Goal: Complete application form

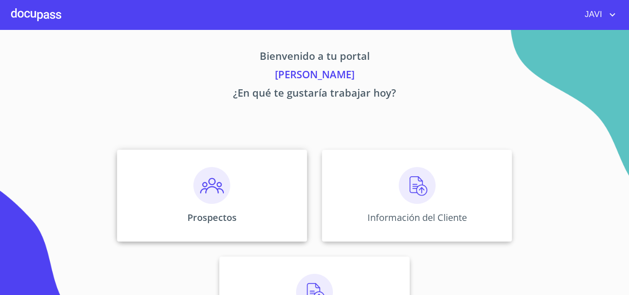
click at [210, 186] on img at bounding box center [212, 185] width 37 height 37
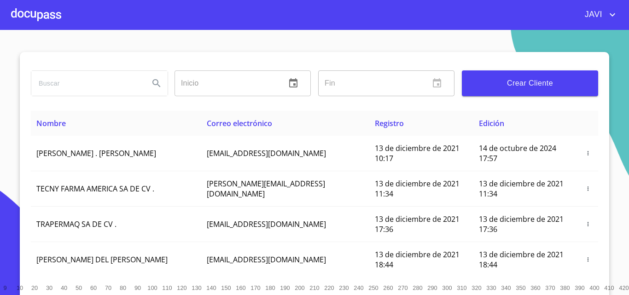
click at [521, 80] on span "Crear Cliente" at bounding box center [530, 83] width 122 height 13
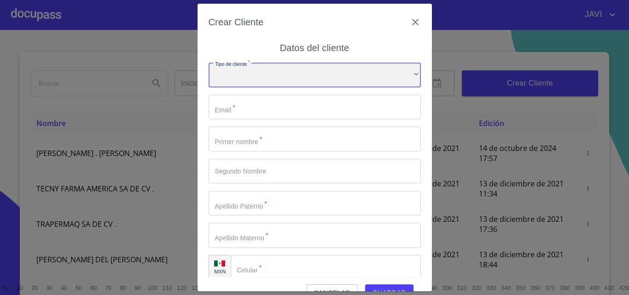
click at [252, 79] on div "​" at bounding box center [315, 75] width 212 height 25
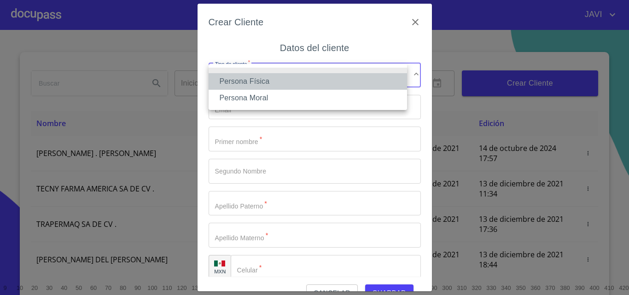
click at [252, 82] on li "Persona Física" at bounding box center [308, 81] width 199 height 17
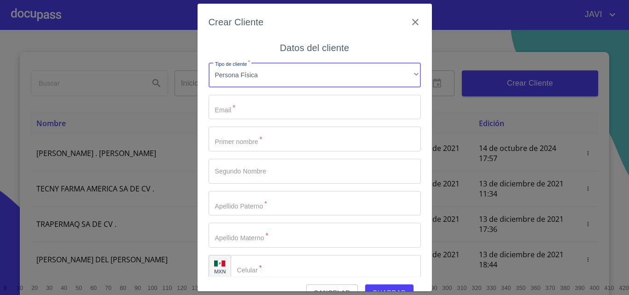
click at [246, 106] on input "Tipo de cliente   *" at bounding box center [315, 107] width 212 height 25
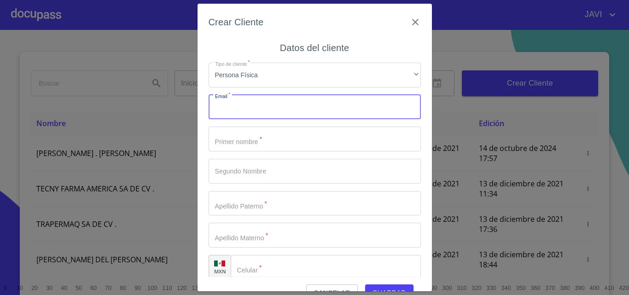
click at [241, 141] on input "Tipo de cliente   *" at bounding box center [315, 139] width 212 height 25
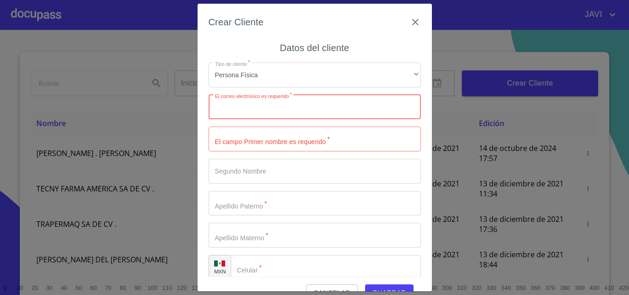
click at [252, 108] on input "Tipo de cliente   *" at bounding box center [315, 107] width 212 height 25
click at [258, 138] on input "Tipo de cliente   *" at bounding box center [315, 139] width 212 height 25
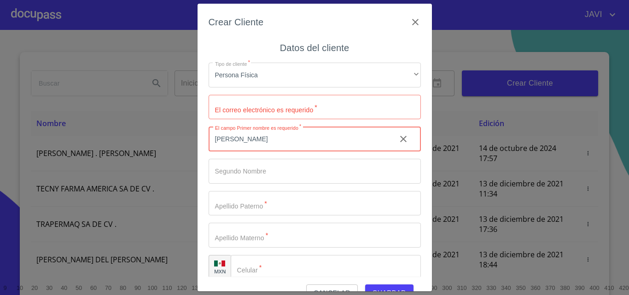
type input "[PERSON_NAME]"
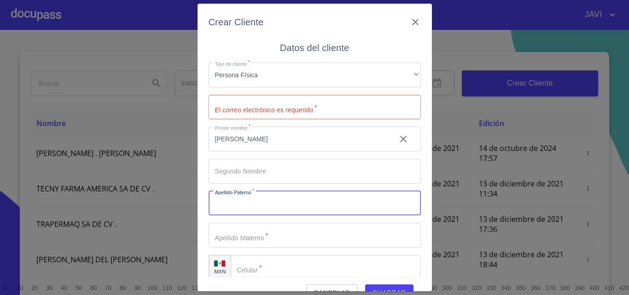
click at [252, 210] on input "Tipo de cliente   *" at bounding box center [315, 203] width 212 height 25
type input "[PERSON_NAME]"
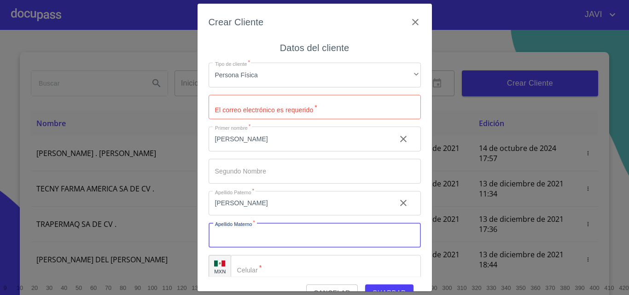
click at [248, 238] on input "Tipo de cliente   *" at bounding box center [315, 235] width 212 height 25
type input "[PERSON_NAME]"
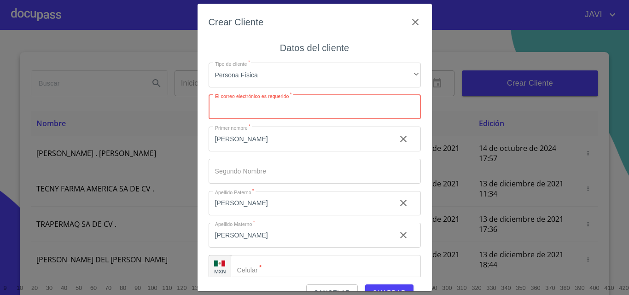
click at [253, 106] on input "Tipo de cliente   *" at bounding box center [315, 107] width 212 height 25
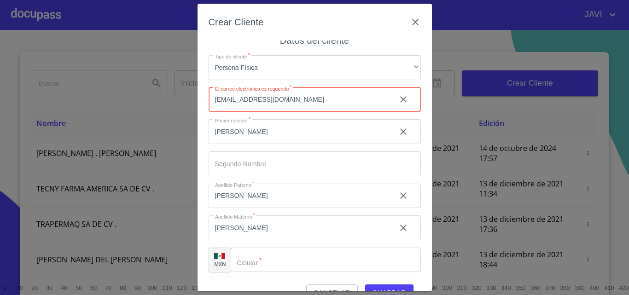
scroll to position [11, 0]
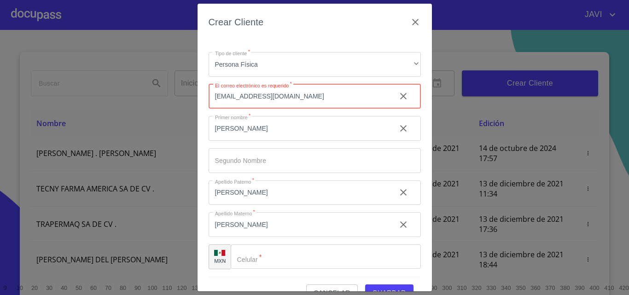
type input "[EMAIL_ADDRESS][DOMAIN_NAME]"
click at [273, 255] on input "Tipo de cliente   *" at bounding box center [326, 257] width 190 height 25
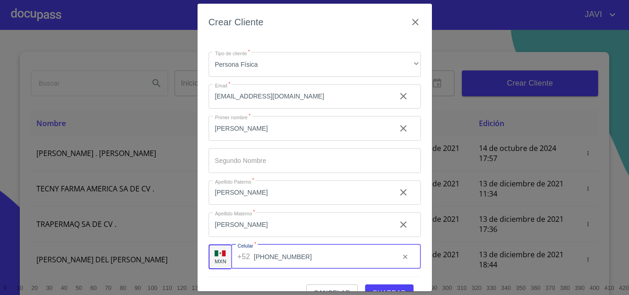
type input "[PHONE_NUMBER]"
click at [242, 97] on input "[EMAIL_ADDRESS][DOMAIN_NAME]" at bounding box center [299, 96] width 180 height 25
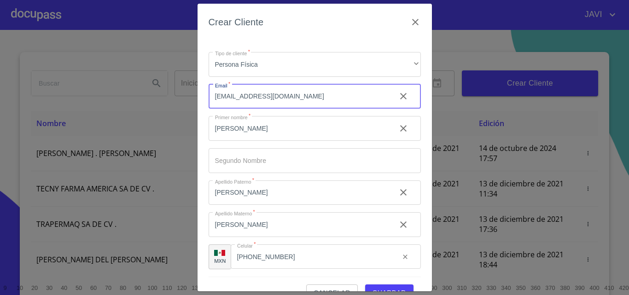
scroll to position [21, 0]
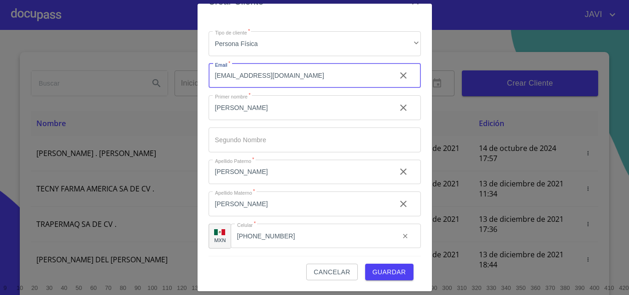
type input "[EMAIL_ADDRESS][DOMAIN_NAME]"
click at [395, 275] on span "Guardar" at bounding box center [390, 273] width 34 height 12
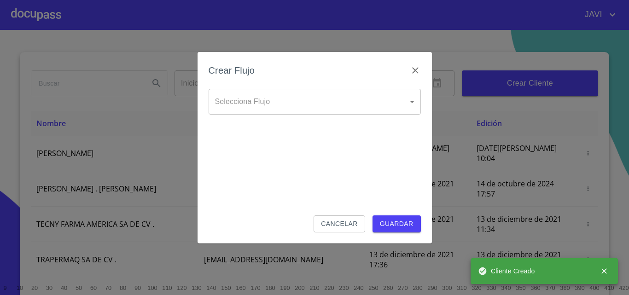
click at [262, 101] on body "[PERSON_NAME] Inicio ​ Fin ​ Crear Cliente Nombre Correo electrónico Registro E…" at bounding box center [314, 147] width 629 height 295
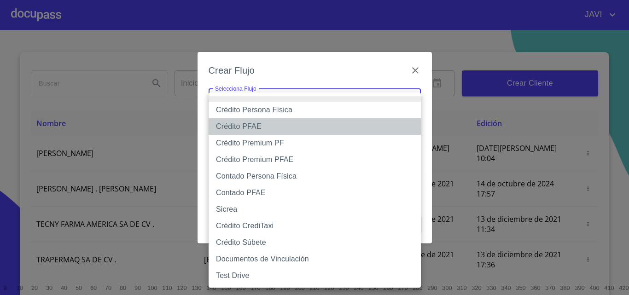
click at [252, 128] on li "Crédito PFAE" at bounding box center [315, 126] width 212 height 17
type input "61b0f1389b8c202ad55b5ebc"
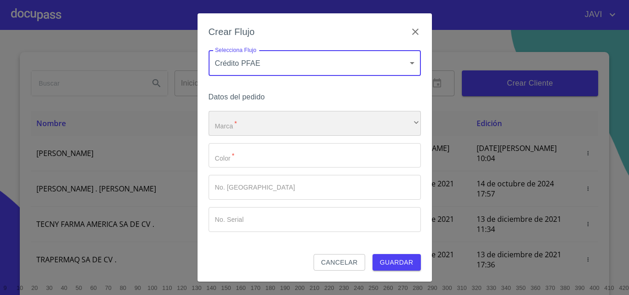
click at [250, 129] on div "​" at bounding box center [315, 123] width 212 height 25
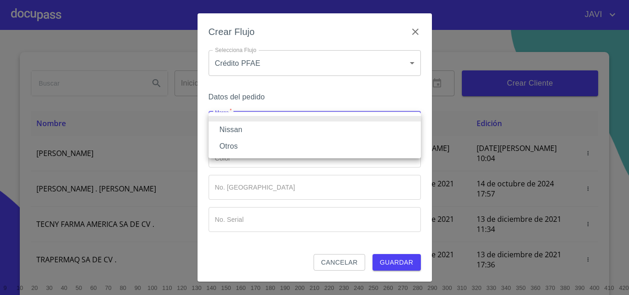
click at [236, 130] on li "Nissan" at bounding box center [315, 130] width 212 height 17
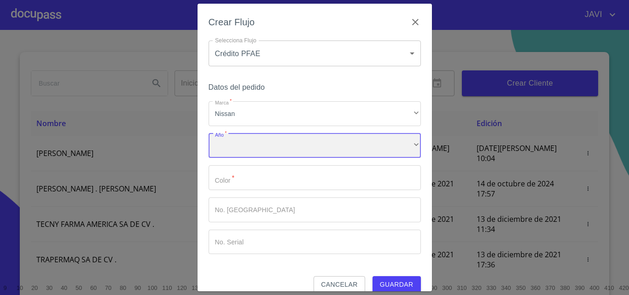
click at [233, 150] on div "​" at bounding box center [315, 146] width 212 height 25
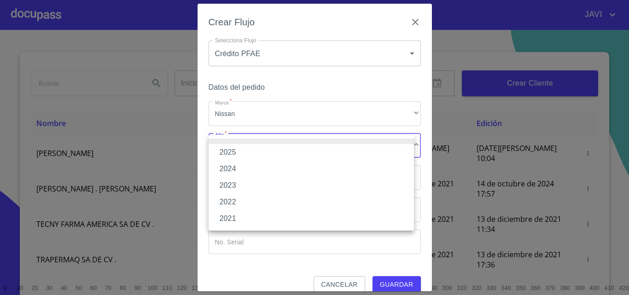
click at [230, 155] on li "2025" at bounding box center [311, 152] width 205 height 17
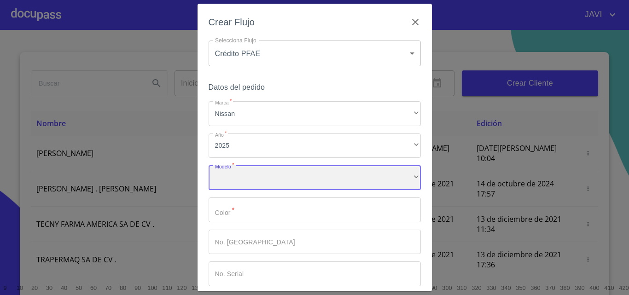
click at [241, 177] on div "​" at bounding box center [315, 177] width 212 height 25
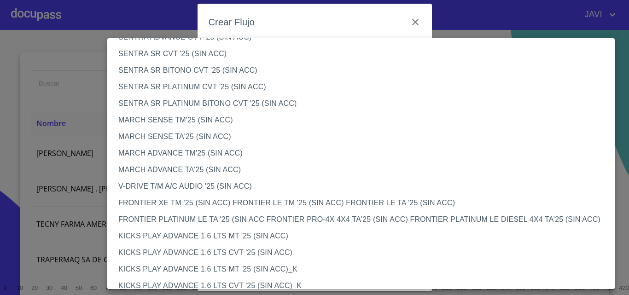
scroll to position [691, 0]
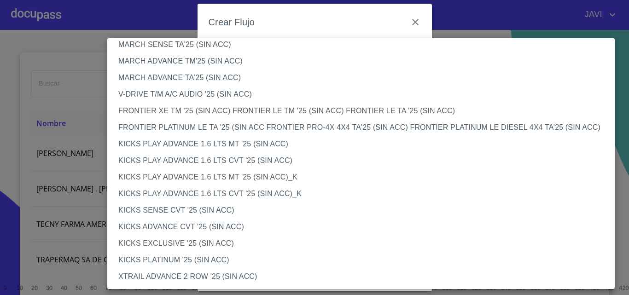
click at [196, 129] on li "FRONTIER PLATINUM LE TA '25 (SIN ACC FRONTIER PRO-4X 4X4 TA'25 (SIN ACC) FRONTI…" at bounding box center [364, 127] width 515 height 17
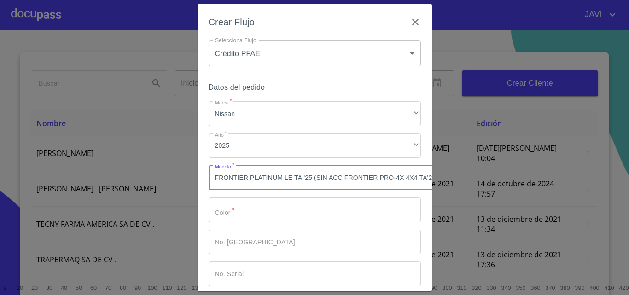
click at [247, 210] on input "Marca   *" at bounding box center [315, 210] width 212 height 25
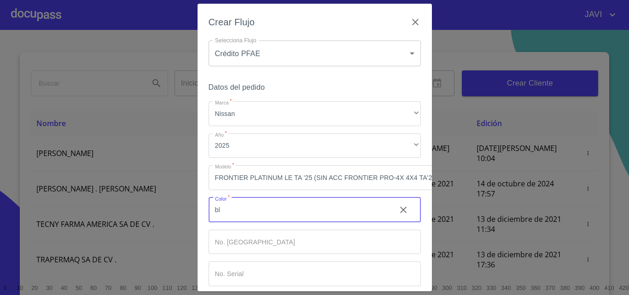
type input "b"
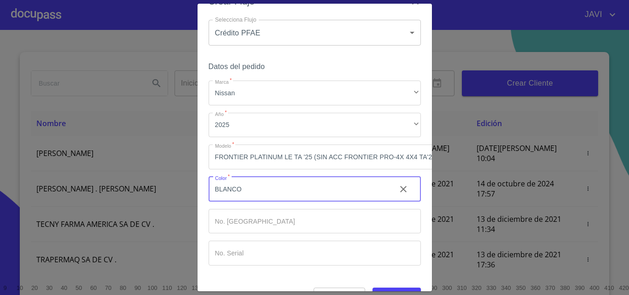
scroll to position [52, 0]
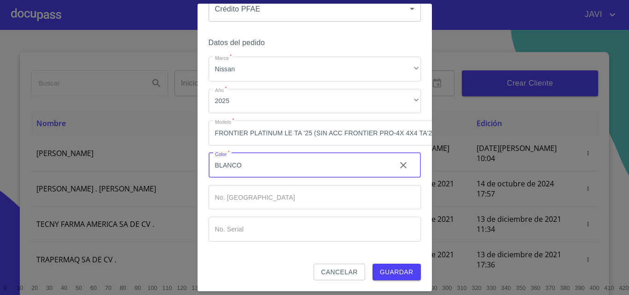
type input "BLANCO"
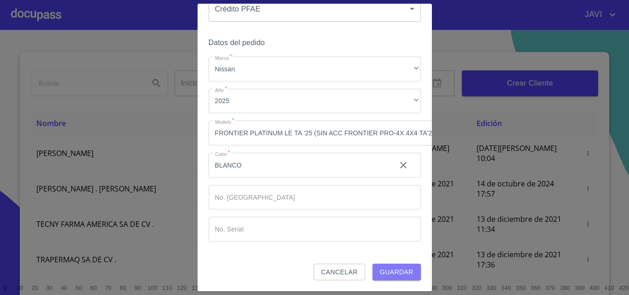
click at [396, 267] on span "Guardar" at bounding box center [397, 273] width 34 height 12
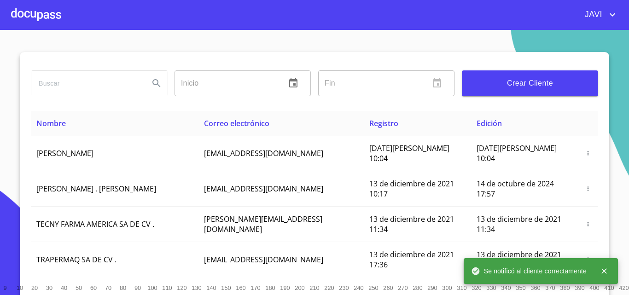
click at [38, 12] on div at bounding box center [36, 14] width 50 height 29
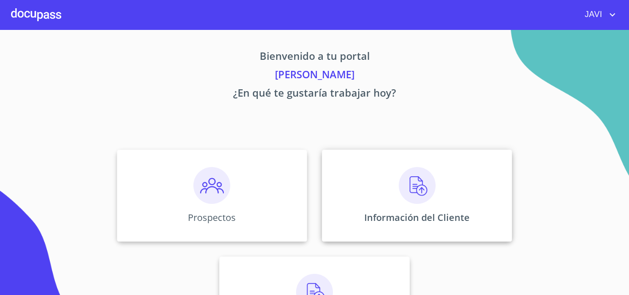
click at [416, 186] on img at bounding box center [417, 185] width 37 height 37
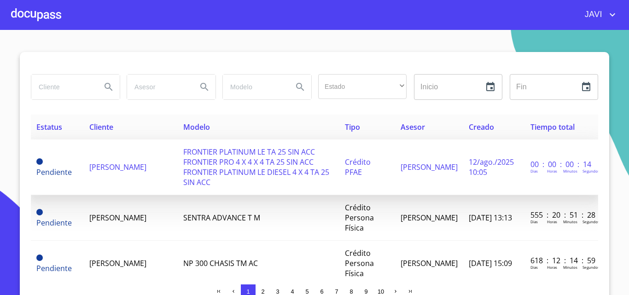
click at [206, 159] on span "FRONTIER PLATINUM LE TA 25 SIN ACC FRONTIER PRO 4 X 4 X 4 TA 25 SIN ACC FRONTIE…" at bounding box center [256, 167] width 146 height 41
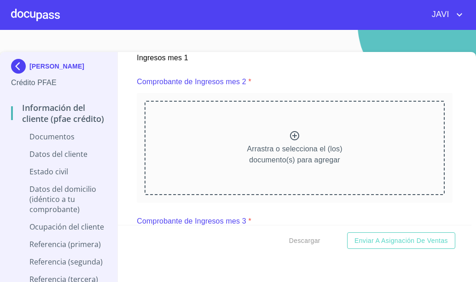
scroll to position [1290, 0]
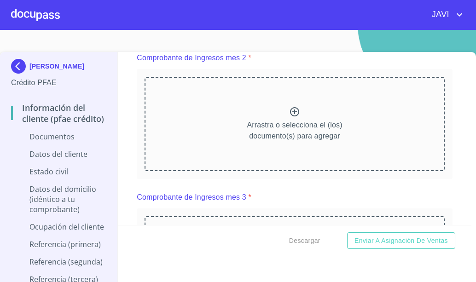
click at [405, 17] on div "JAVI" at bounding box center [262, 14] width 405 height 15
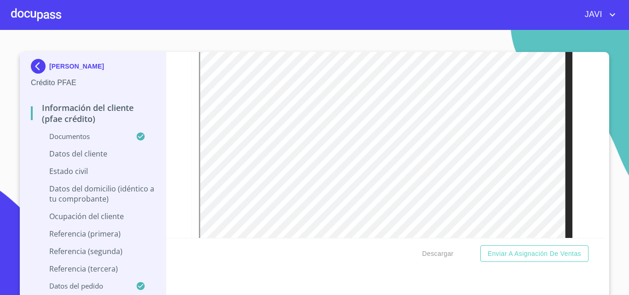
scroll to position [2119, 0]
click at [565, 75] on icon "button" at bounding box center [569, 70] width 9 height 9
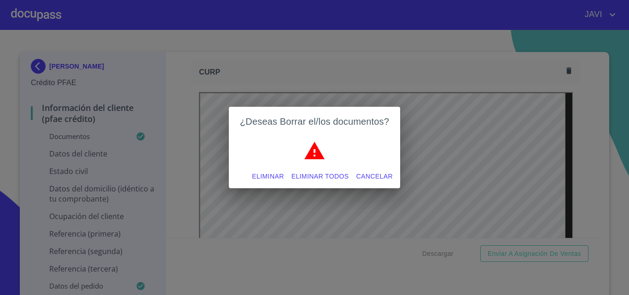
click at [311, 176] on span "Eliminar todos" at bounding box center [321, 177] width 58 height 12
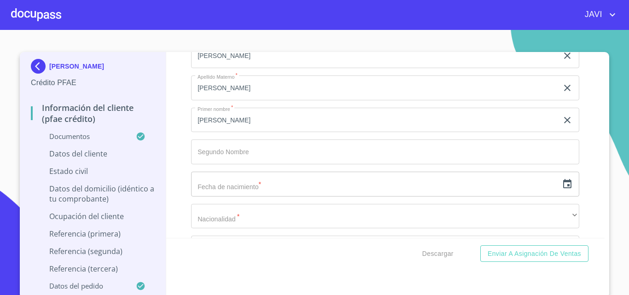
scroll to position [2949, 0]
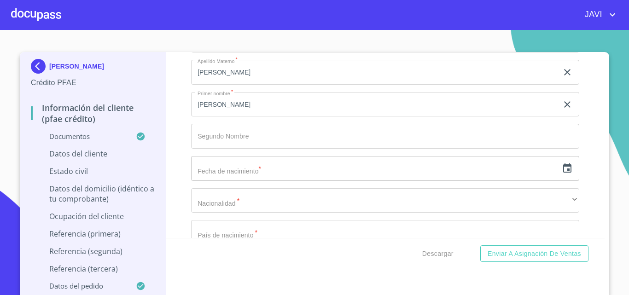
click at [562, 174] on icon "button" at bounding box center [567, 168] width 11 height 11
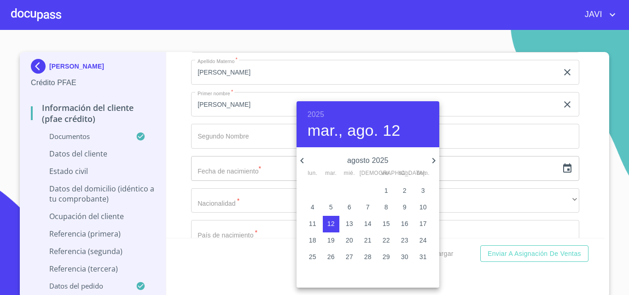
click at [317, 115] on h6 "2025" at bounding box center [316, 114] width 17 height 13
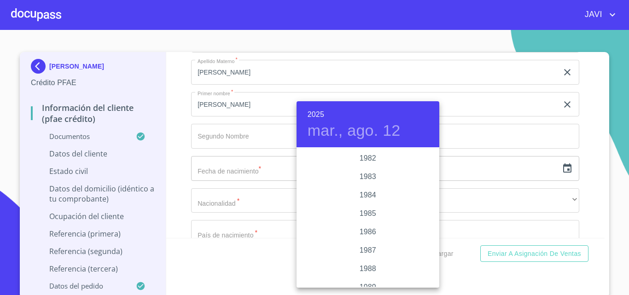
scroll to position [1032, 0]
click at [367, 156] on div "1981" at bounding box center [368, 158] width 143 height 18
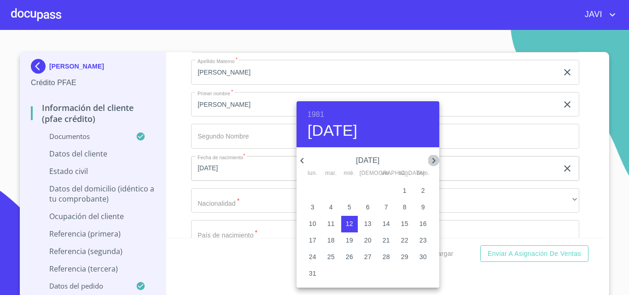
click at [434, 159] on icon "button" at bounding box center [433, 161] width 3 height 6
click at [330, 223] on p "13" at bounding box center [331, 223] width 7 height 9
type input "13 de oct. de 1981"
click at [179, 170] on div at bounding box center [314, 147] width 629 height 295
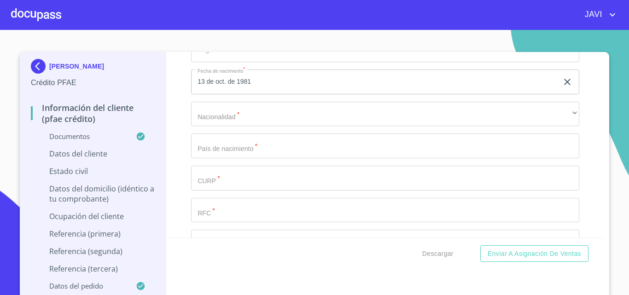
scroll to position [3041, 0]
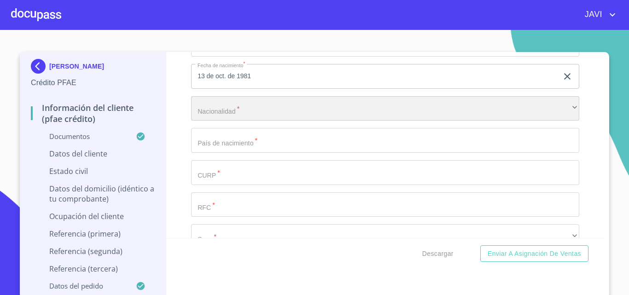
click at [223, 120] on div "​" at bounding box center [385, 108] width 388 height 25
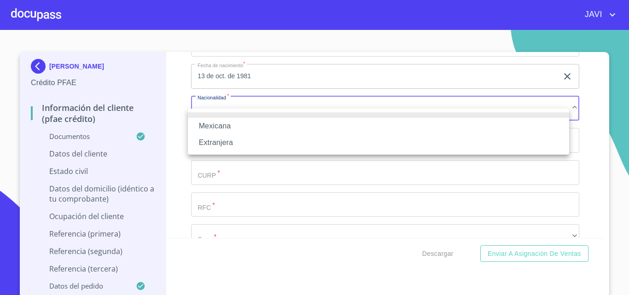
click at [223, 124] on li "Mexicana" at bounding box center [378, 126] width 381 height 17
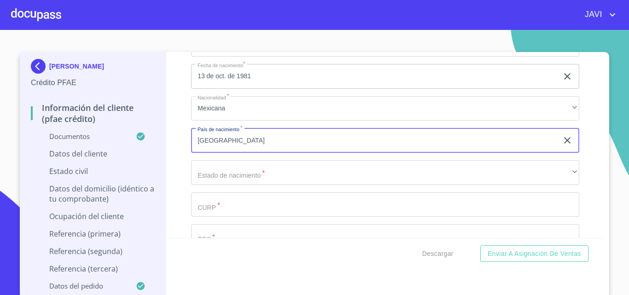
type input "[GEOGRAPHIC_DATA]"
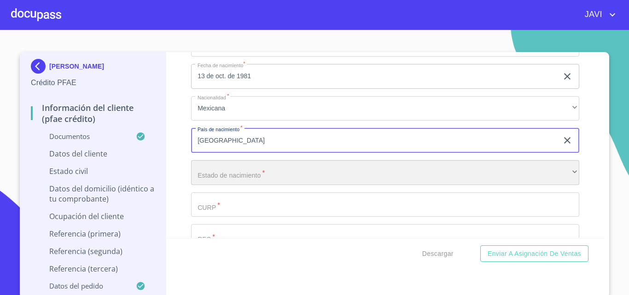
click at [218, 184] on div "​" at bounding box center [385, 172] width 388 height 25
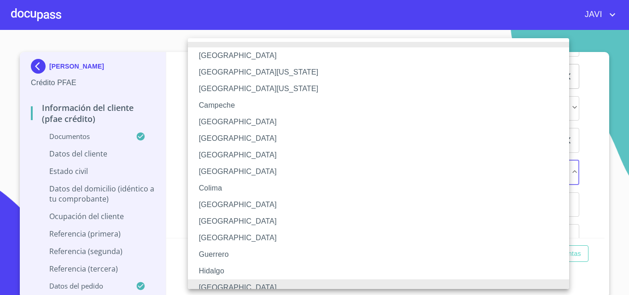
scroll to position [7, 0]
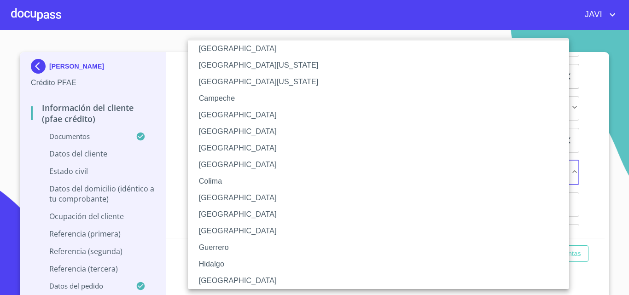
click at [215, 283] on li "[GEOGRAPHIC_DATA]" at bounding box center [382, 281] width 388 height 17
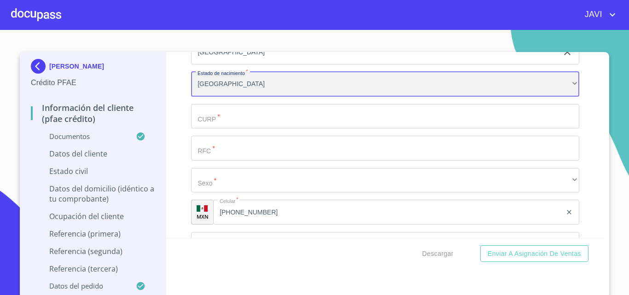
scroll to position [3133, 0]
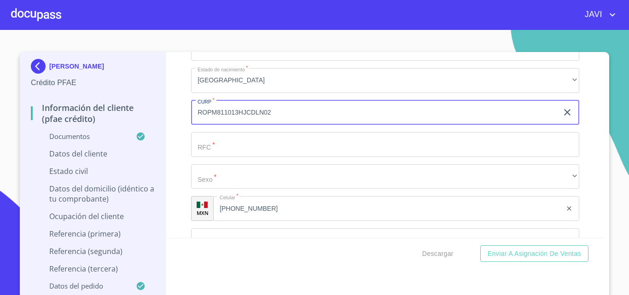
type input "ROPM811013HJCDLN02"
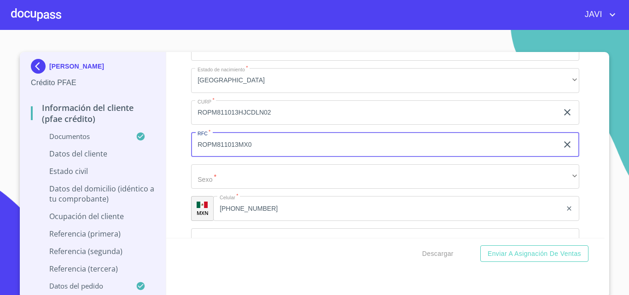
type input "ROPM811013MX0"
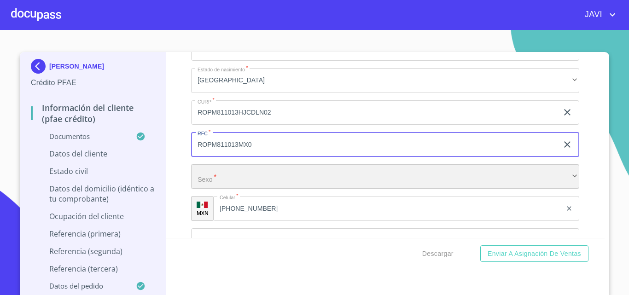
click at [214, 187] on div "​" at bounding box center [385, 176] width 388 height 25
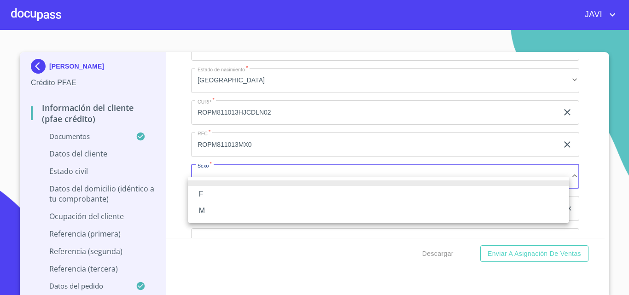
click at [213, 209] on li "M" at bounding box center [378, 211] width 381 height 17
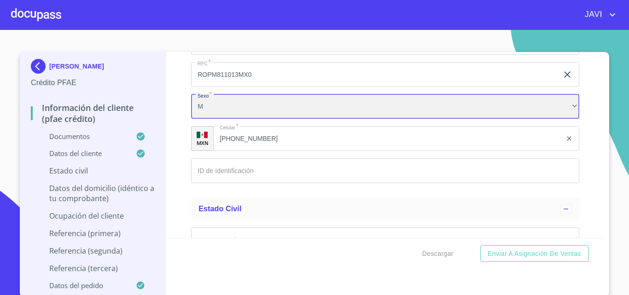
scroll to position [3225, 0]
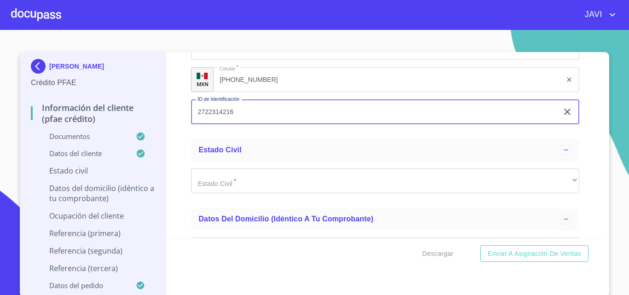
scroll to position [3317, 0]
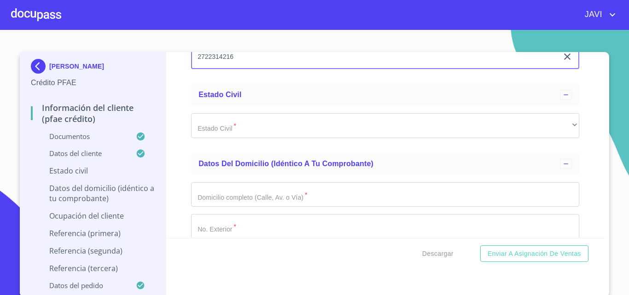
type input "2722314216"
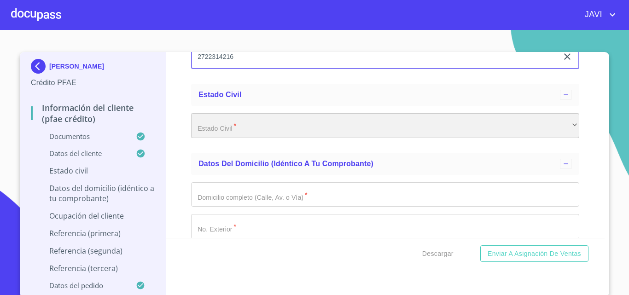
click at [241, 138] on div "​" at bounding box center [385, 125] width 388 height 25
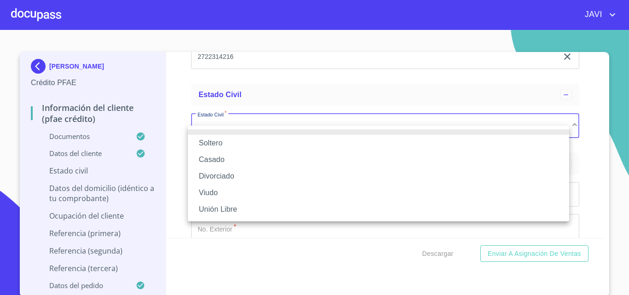
click at [229, 164] on li "Casado" at bounding box center [378, 160] width 381 height 17
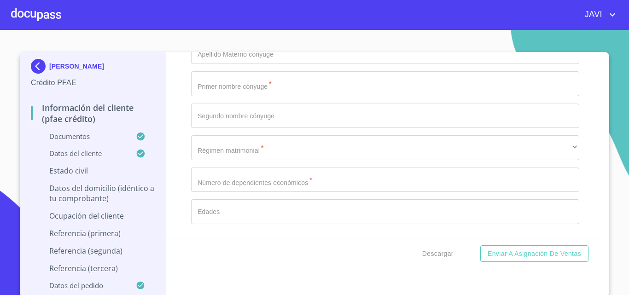
scroll to position [3548, 0]
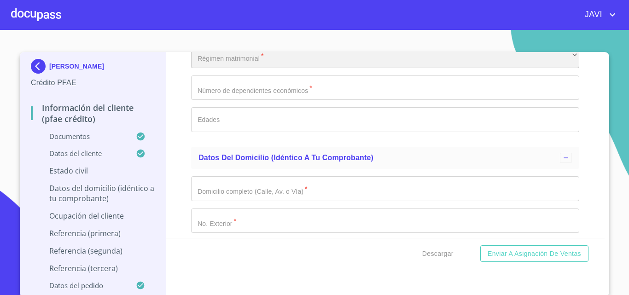
click at [238, 66] on div "​" at bounding box center [385, 55] width 388 height 25
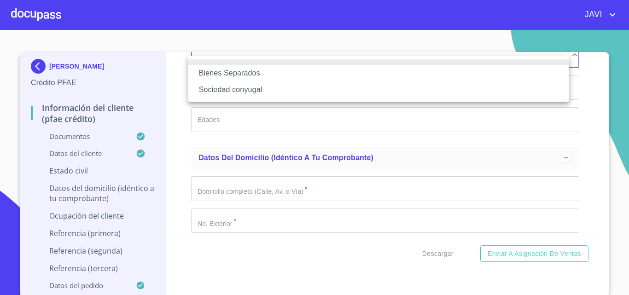
click at [241, 73] on li "Bienes Separados" at bounding box center [378, 73] width 381 height 17
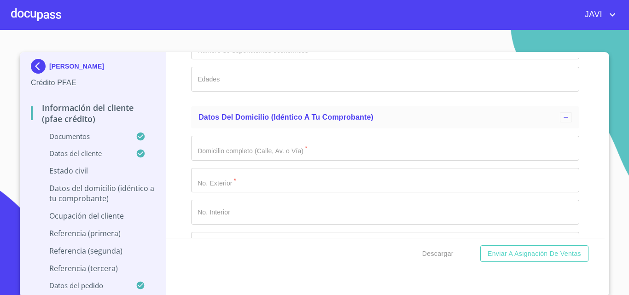
scroll to position [3640, 0]
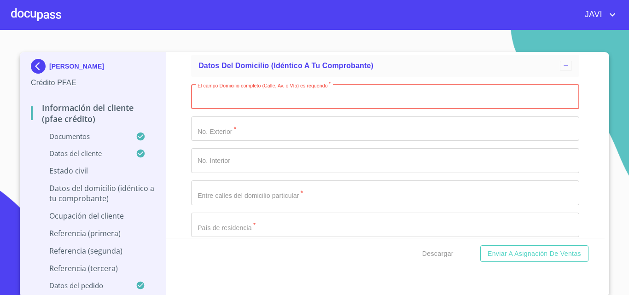
click at [512, 103] on input "Documento de identificación   *" at bounding box center [385, 96] width 388 height 25
type input "CMO DEL PERCHERON"
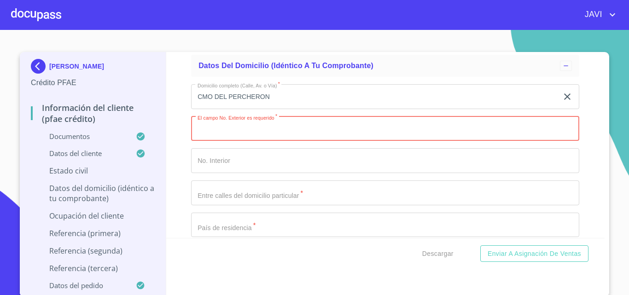
click at [331, 141] on input "Documento de identificación   *" at bounding box center [385, 129] width 388 height 25
type input "9"
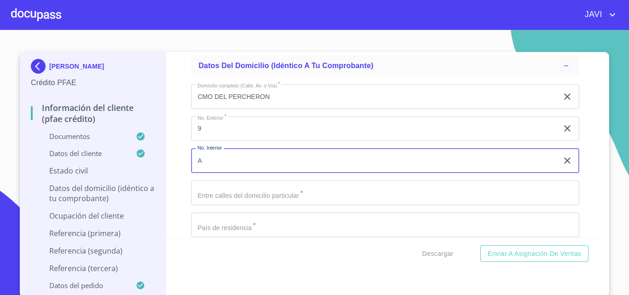
type input "A"
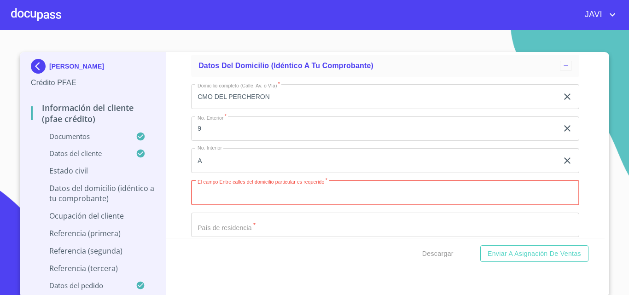
click at [507, 200] on input "Documento de identificación   *" at bounding box center [385, 193] width 388 height 25
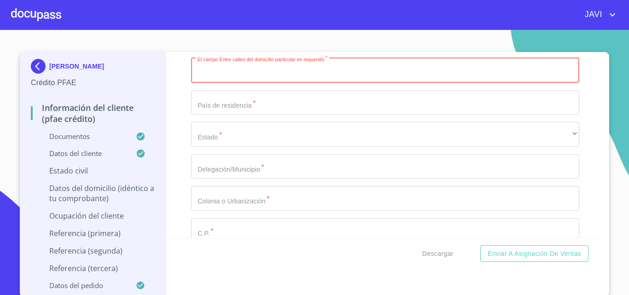
scroll to position [3778, 0]
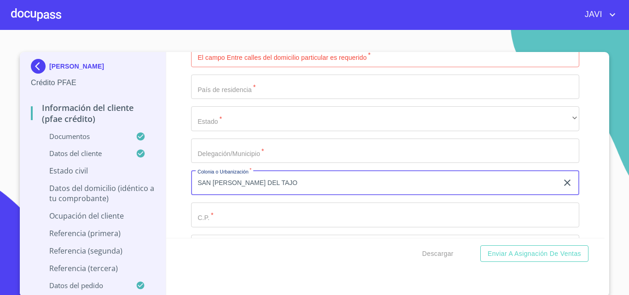
type input "SAN [PERSON_NAME] DEL TAJO"
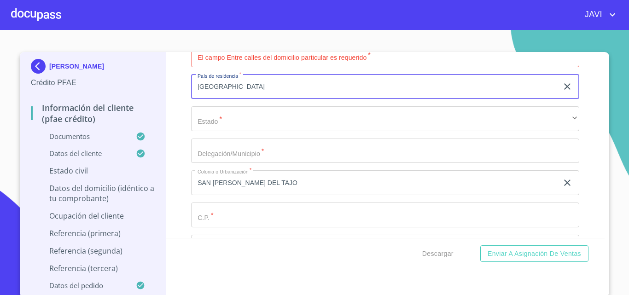
type input "[GEOGRAPHIC_DATA]"
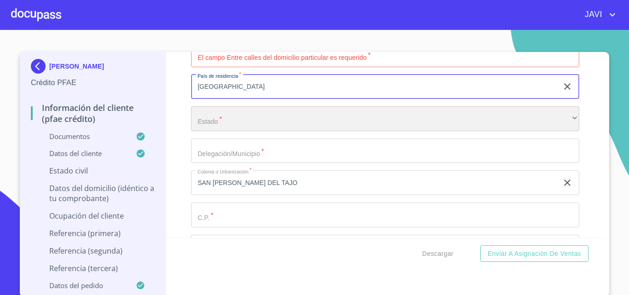
click at [223, 131] on div "​" at bounding box center [385, 118] width 388 height 25
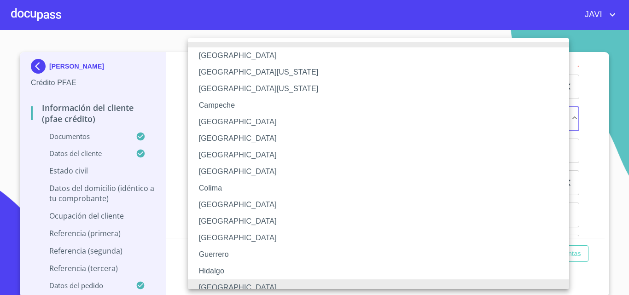
scroll to position [7, 0]
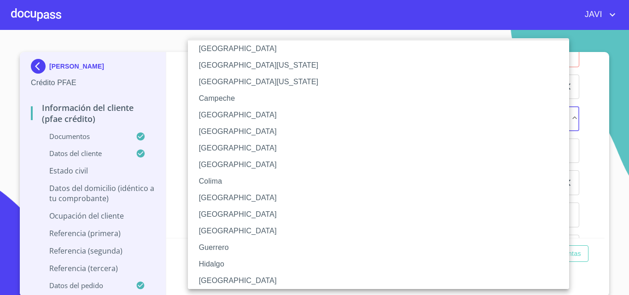
click at [214, 284] on li "[GEOGRAPHIC_DATA]" at bounding box center [382, 281] width 388 height 17
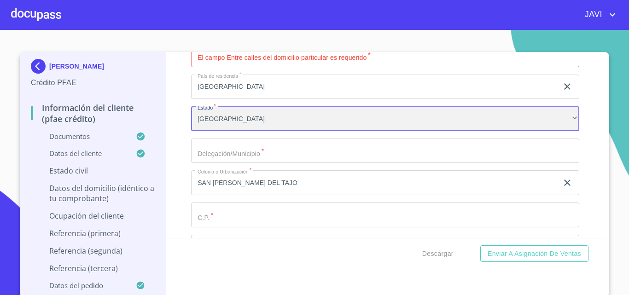
scroll to position [3824, 0]
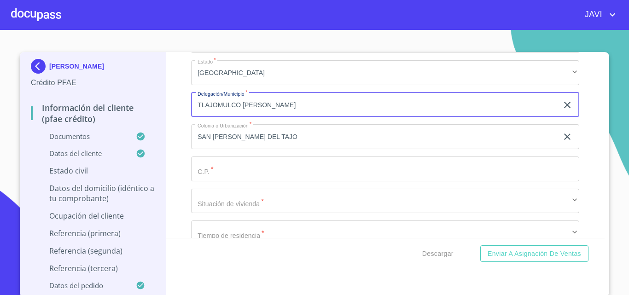
type input "TLAJOMULCO [PERSON_NAME]"
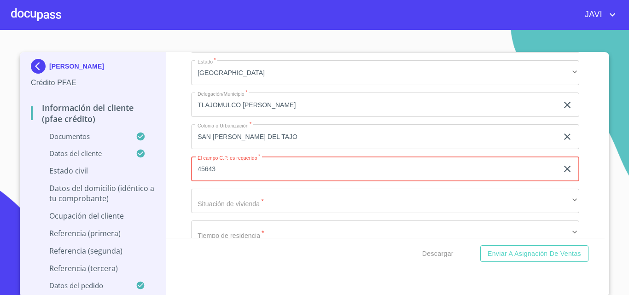
type input "45643"
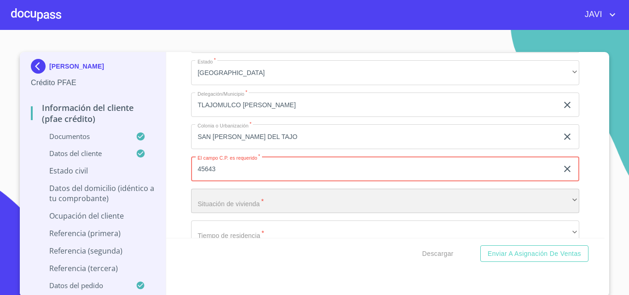
click at [211, 214] on div "​" at bounding box center [385, 201] width 388 height 25
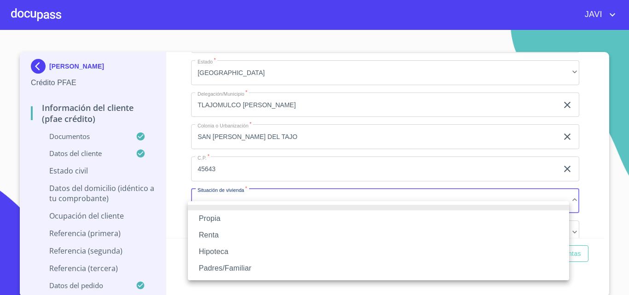
click at [217, 221] on li "Propia" at bounding box center [378, 219] width 381 height 17
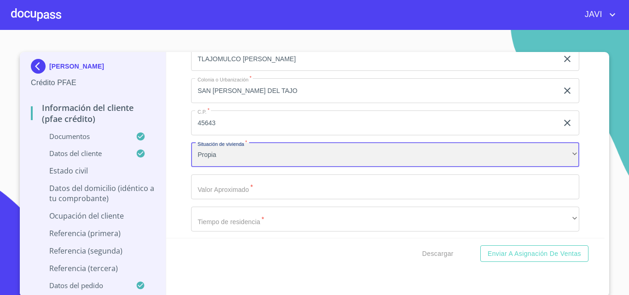
scroll to position [3916, 0]
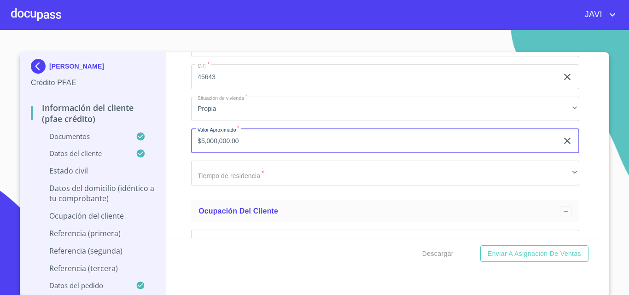
type input "$5,000,000.00"
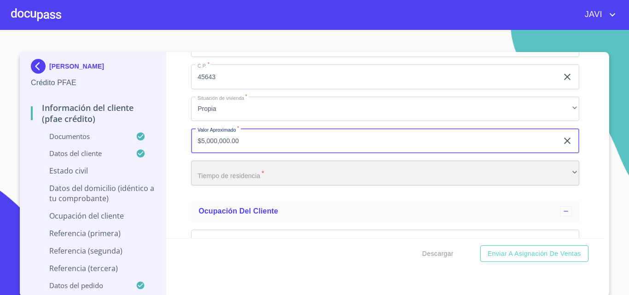
click at [228, 183] on div "​" at bounding box center [385, 173] width 388 height 25
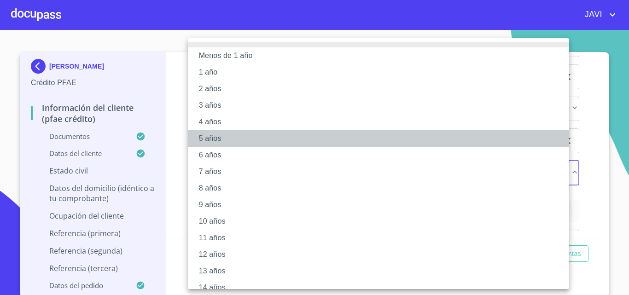
click at [211, 140] on li "5 años" at bounding box center [382, 138] width 388 height 17
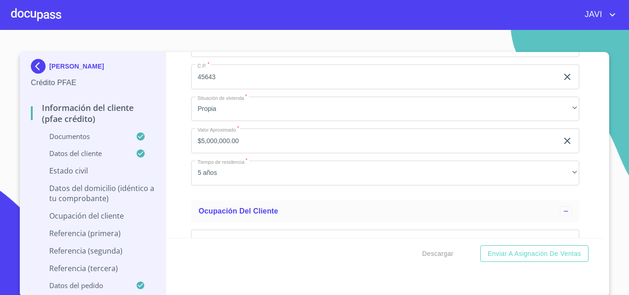
click at [179, 138] on div "Información del cliente (PFAE crédito) Documentos Documento de identificación  …" at bounding box center [385, 145] width 439 height 186
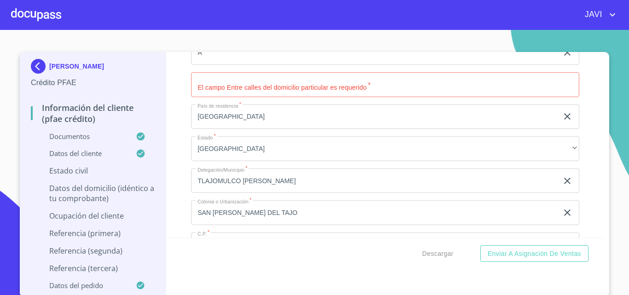
scroll to position [3732, 0]
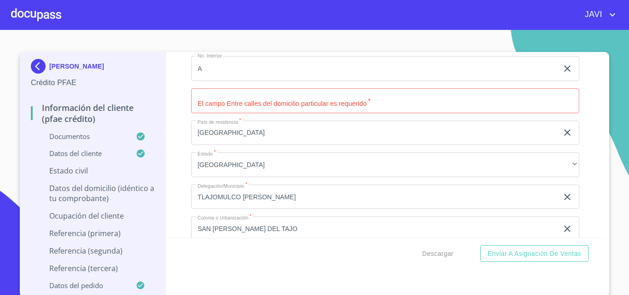
click at [246, 113] on input "Documento de identificación   *" at bounding box center [385, 100] width 388 height 25
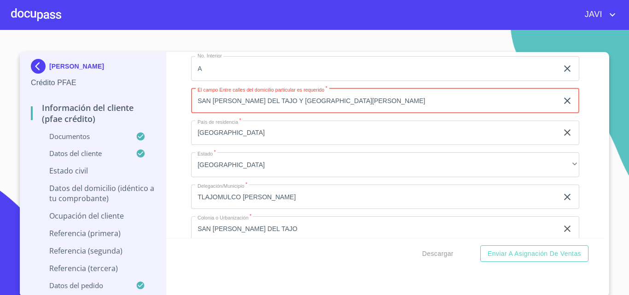
type input "SAN [PERSON_NAME] DEL TAJO Y [GEOGRAPHIC_DATA][PERSON_NAME]"
click at [170, 131] on div "Información del cliente (PFAE crédito) Documentos Documento de identificación  …" at bounding box center [385, 145] width 439 height 186
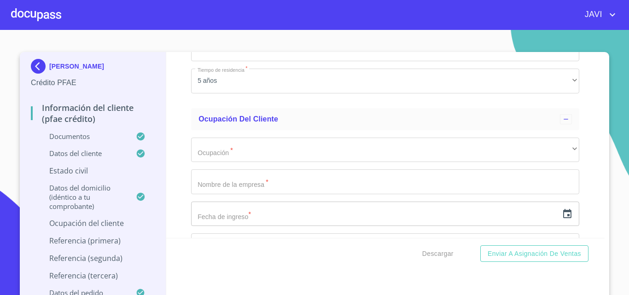
scroll to position [4055, 0]
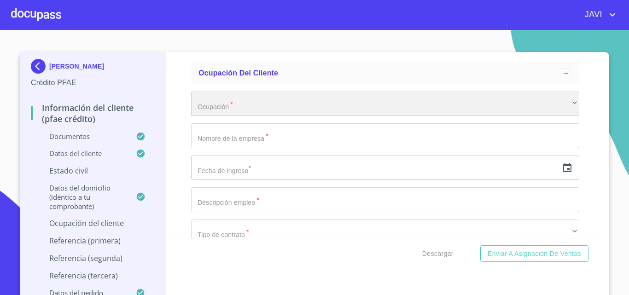
click at [253, 117] on div "​" at bounding box center [385, 104] width 388 height 25
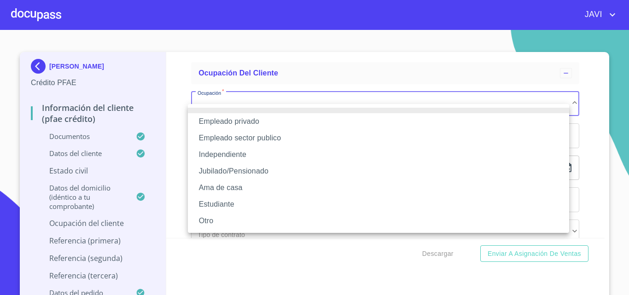
click at [241, 154] on li "Independiente" at bounding box center [378, 155] width 381 height 17
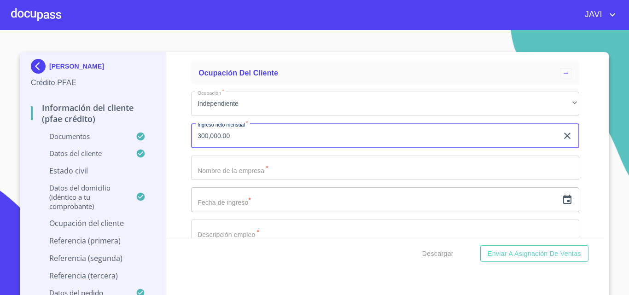
type input "300,000.00"
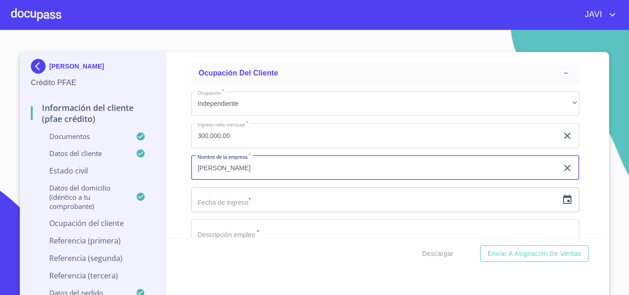
type input "[PERSON_NAME]"
click at [563, 204] on icon "button" at bounding box center [567, 199] width 8 height 9
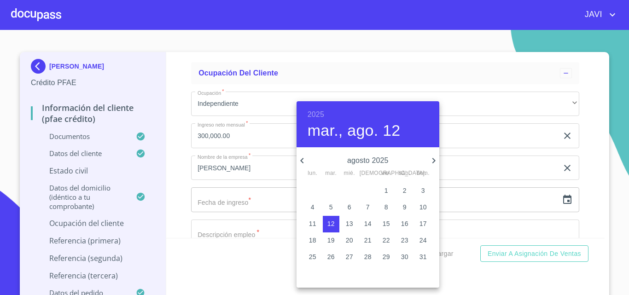
click at [316, 111] on h6 "2025" at bounding box center [316, 114] width 17 height 13
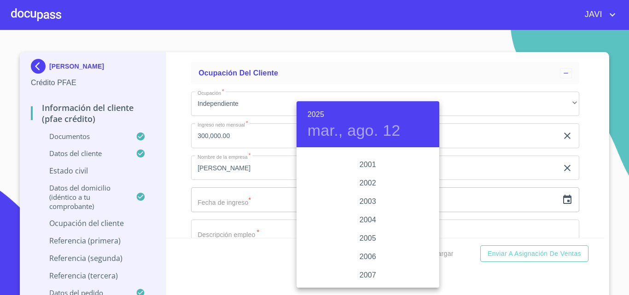
scroll to position [1375, 0]
click at [369, 164] on div "2000" at bounding box center [368, 165] width 143 height 18
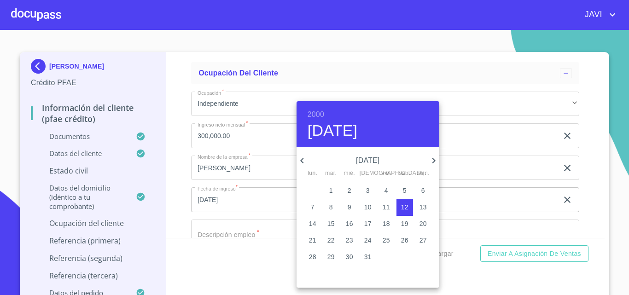
click at [301, 161] on icon "button" at bounding box center [301, 161] width 3 height 6
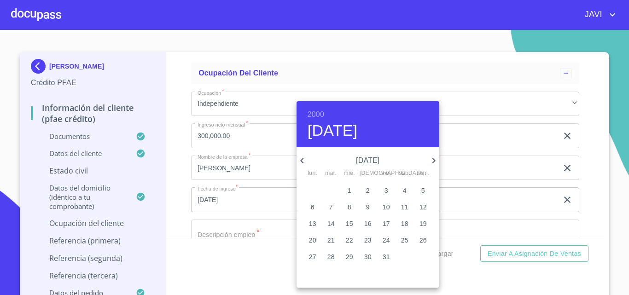
click at [301, 161] on icon "button" at bounding box center [301, 161] width 3 height 6
click at [330, 225] on p "15" at bounding box center [331, 223] width 7 height 9
type input "15 de feb. de 2000"
click at [176, 182] on div at bounding box center [314, 147] width 629 height 295
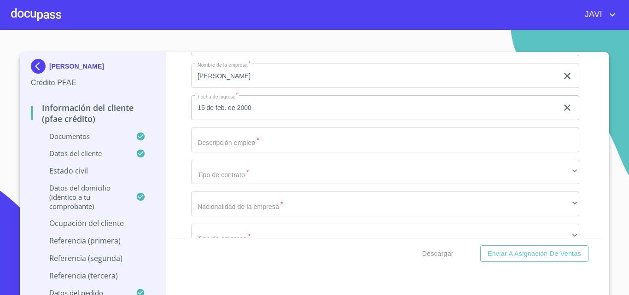
scroll to position [4193, 0]
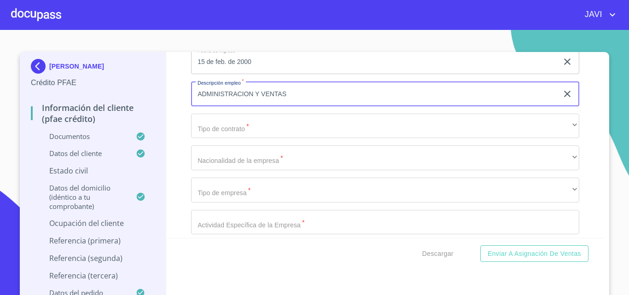
type input "ADMINISTRACION Y VENTAS"
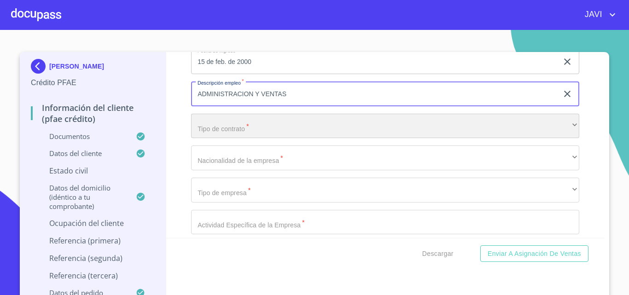
click at [248, 139] on div "​" at bounding box center [385, 126] width 388 height 25
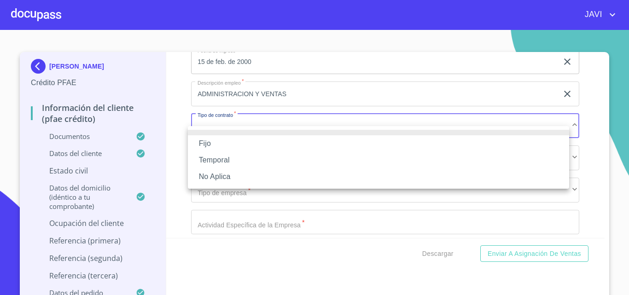
click at [225, 174] on li "No Aplica" at bounding box center [378, 177] width 381 height 17
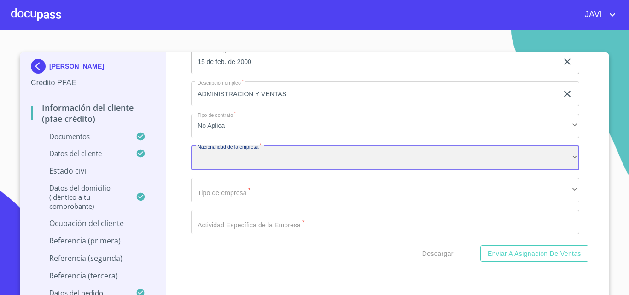
click at [241, 170] on div "​" at bounding box center [385, 158] width 388 height 25
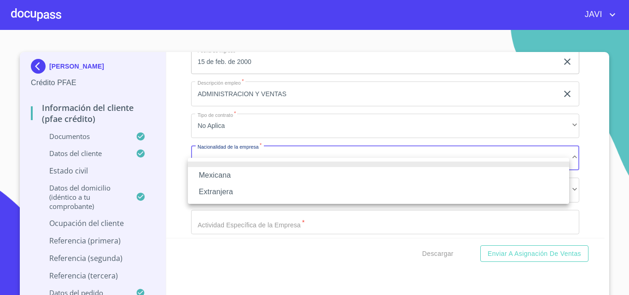
click at [238, 174] on li "Mexicana" at bounding box center [378, 175] width 381 height 17
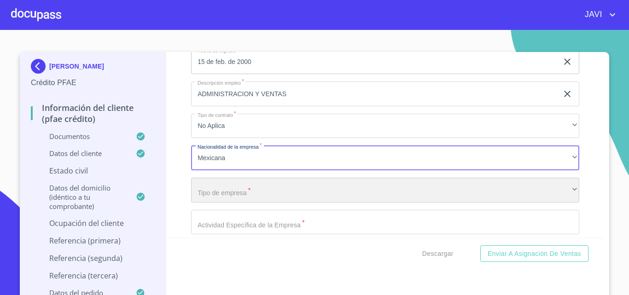
click at [239, 203] on div "​" at bounding box center [385, 190] width 388 height 25
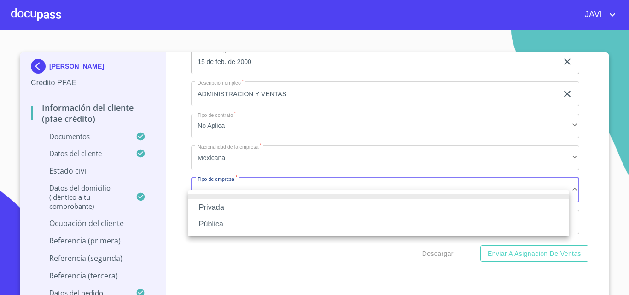
click at [235, 208] on li "Privada" at bounding box center [378, 208] width 381 height 17
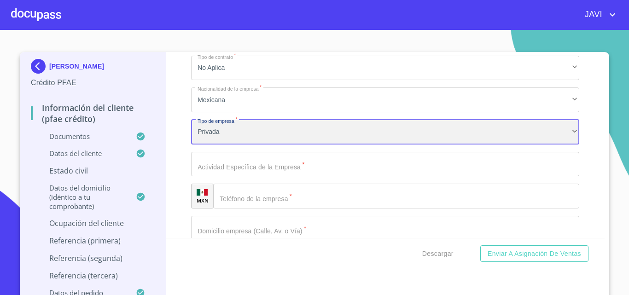
scroll to position [4285, 0]
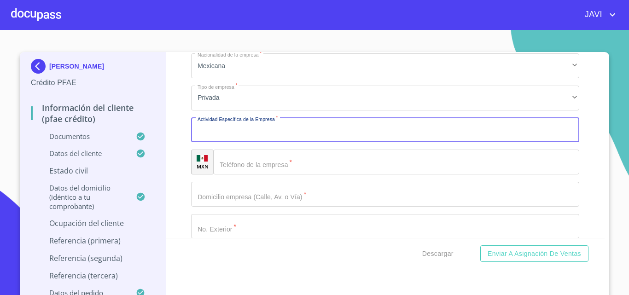
click at [241, 143] on input "Documento de identificación   *" at bounding box center [385, 130] width 388 height 25
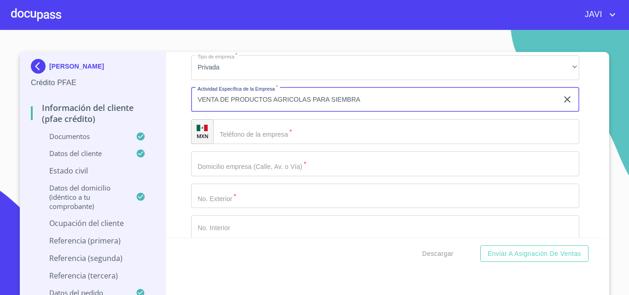
scroll to position [4331, 0]
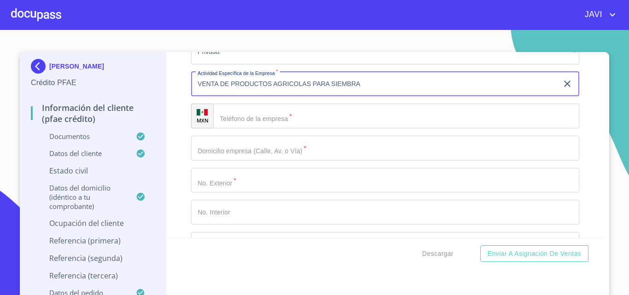
type input "VENTA DE PRODUCTOS AGRICOLAS PARA SIEMBRA"
click at [265, 128] on input "Documento de identificación   *" at bounding box center [396, 116] width 366 height 25
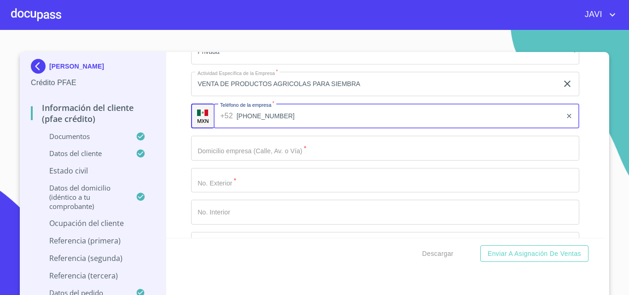
type input "[PHONE_NUMBER]"
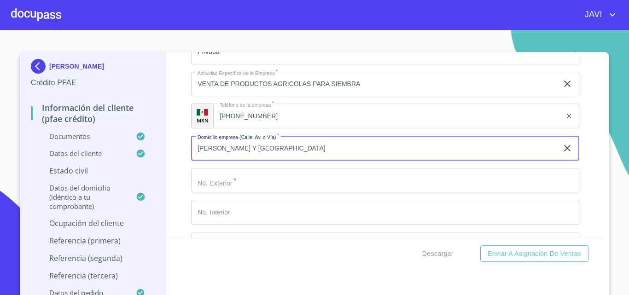
type input "[PERSON_NAME] Y [GEOGRAPHIC_DATA]"
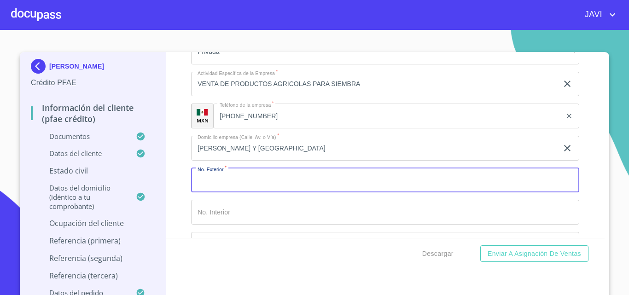
type input "6"
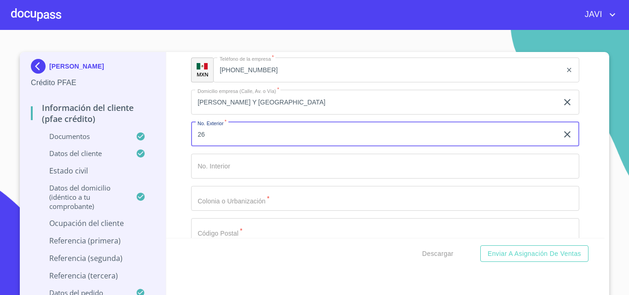
scroll to position [4423, 0]
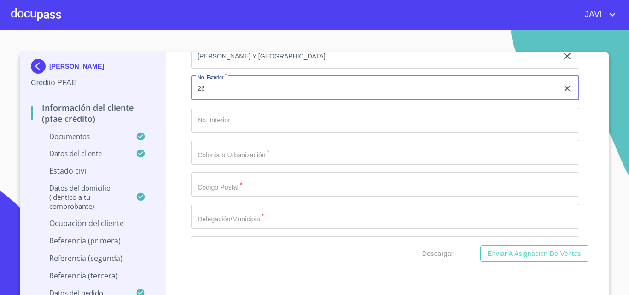
type input "26"
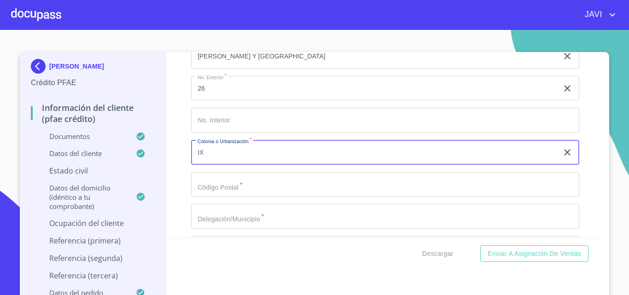
type input "I"
click at [564, 92] on icon "clear input" at bounding box center [567, 88] width 6 height 6
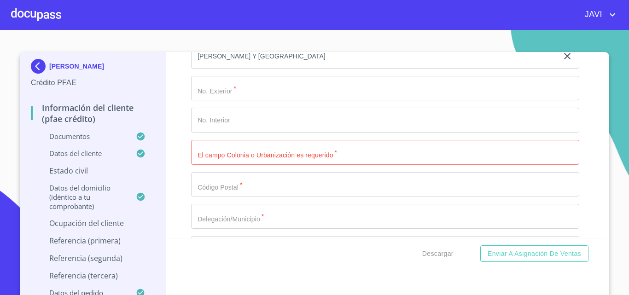
click at [564, 59] on icon "clear input" at bounding box center [567, 56] width 6 height 6
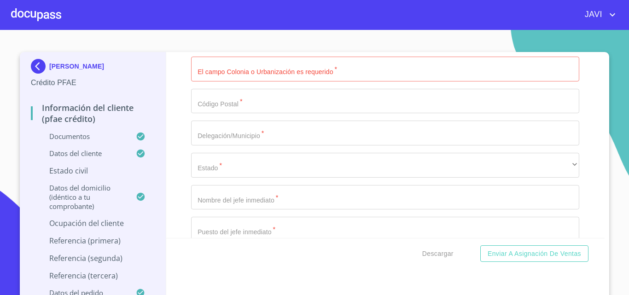
scroll to position [4561, 0]
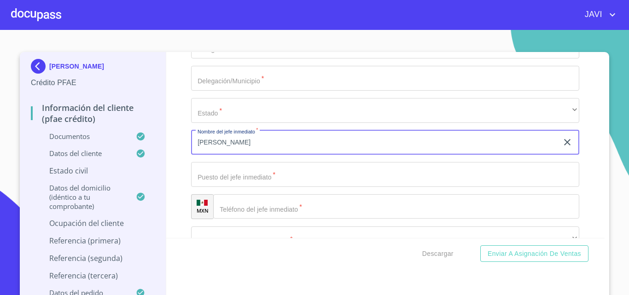
scroll to position [4607, 0]
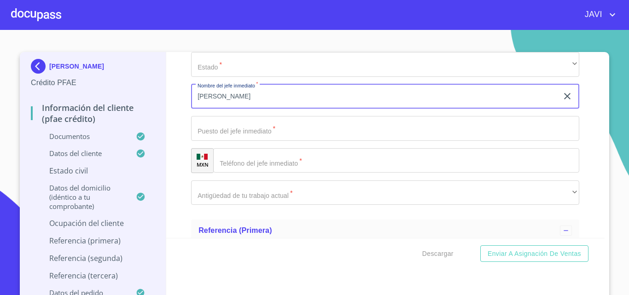
type input "[PERSON_NAME]"
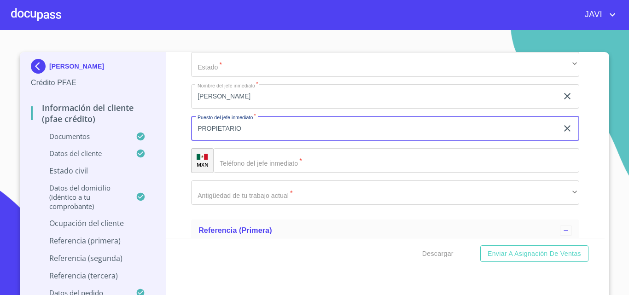
type input "PROPIETARIO"
click at [268, 173] on input "Documento de identificación   *" at bounding box center [396, 160] width 366 height 25
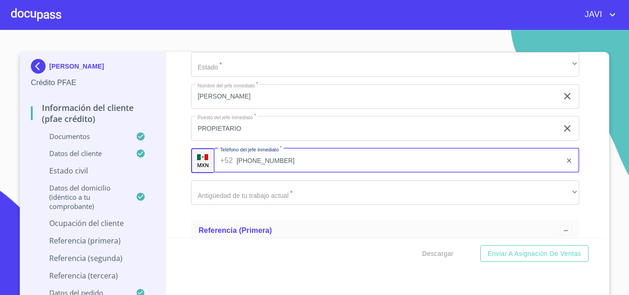
type input "[PHONE_NUMBER]"
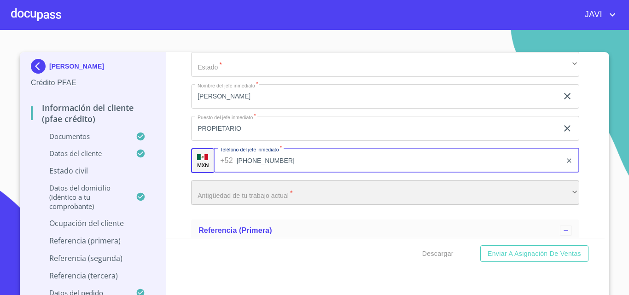
click at [250, 202] on div "​" at bounding box center [385, 193] width 388 height 25
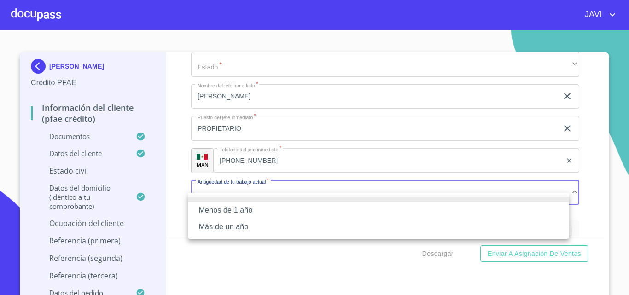
click at [211, 228] on li "Más de un año" at bounding box center [378, 227] width 381 height 17
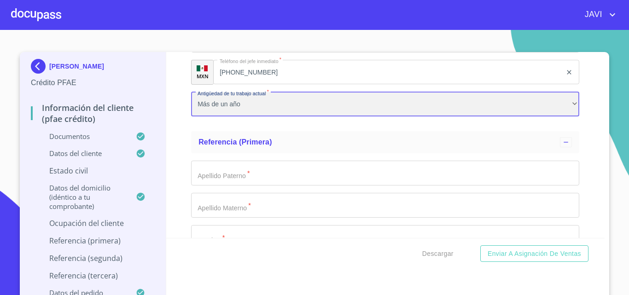
scroll to position [4700, 0]
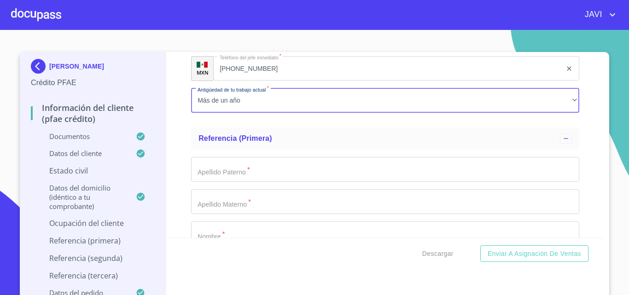
click at [176, 148] on div "Información del cliente (PFAE crédito) Documentos Documento de identificación  …" at bounding box center [385, 145] width 439 height 186
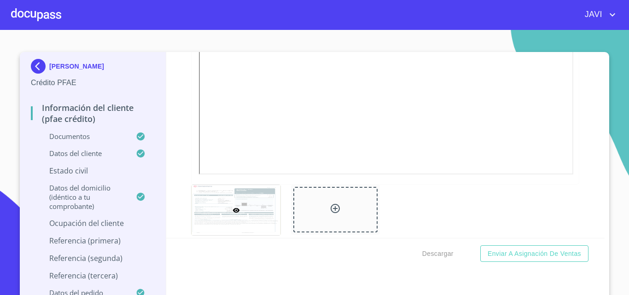
scroll to position [1935, 0]
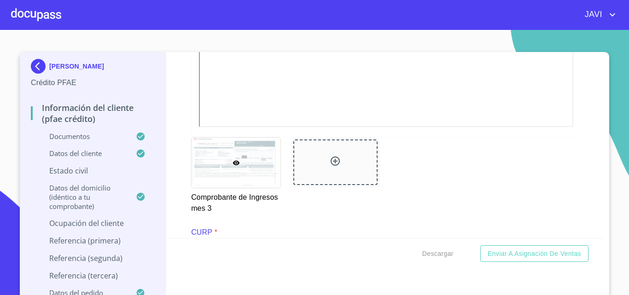
click at [590, 85] on div "Información del cliente (PFAE crédito) Documentos Documento de identificación  …" at bounding box center [385, 145] width 439 height 186
